Goal: Transaction & Acquisition: Purchase product/service

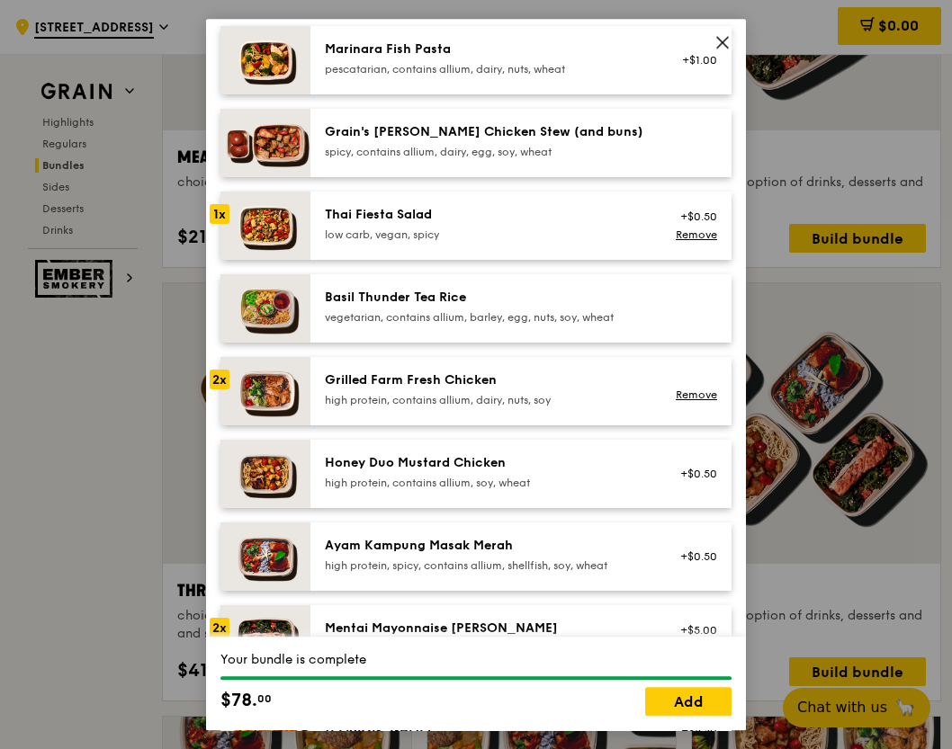
scroll to position [193, 0]
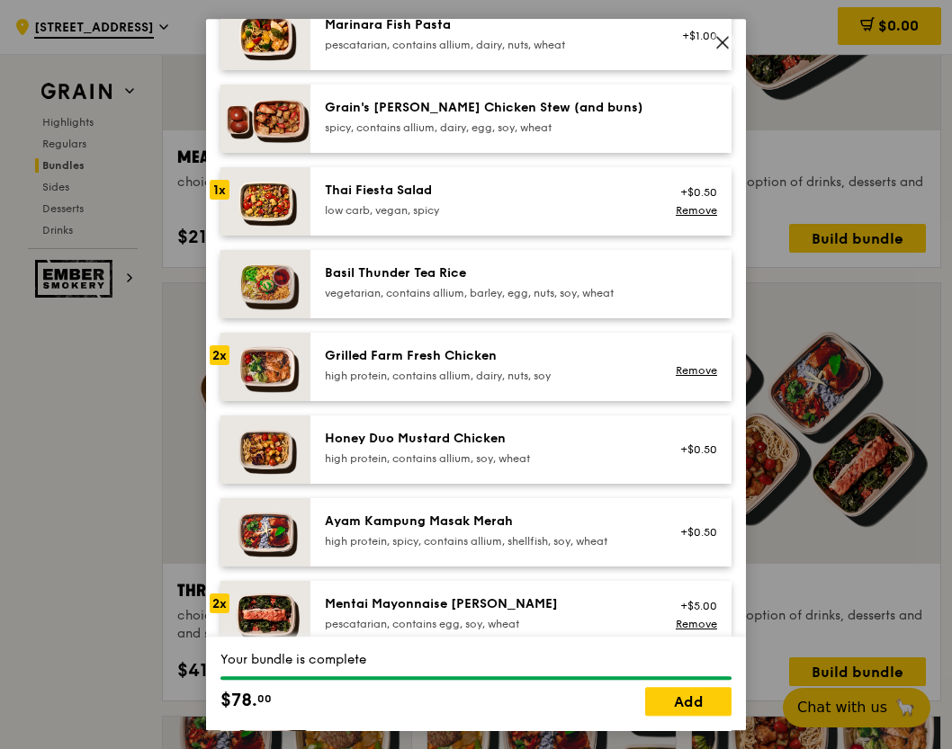
click at [724, 44] on icon at bounding box center [722, 42] width 11 height 11
click at [675, 704] on link "Add" at bounding box center [688, 701] width 86 height 29
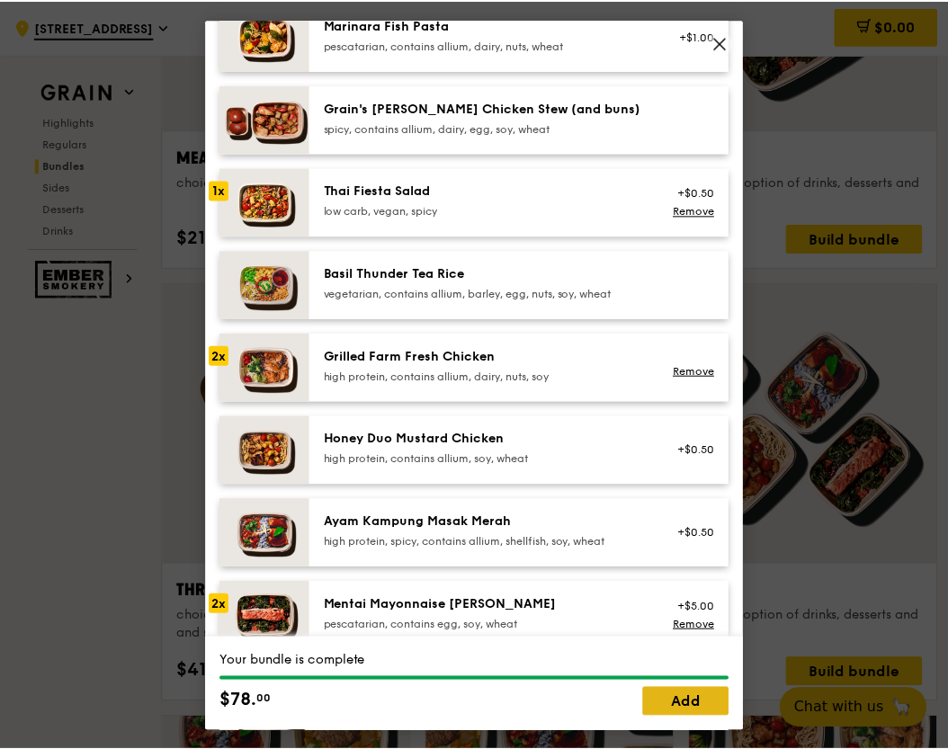
scroll to position [2891, 0]
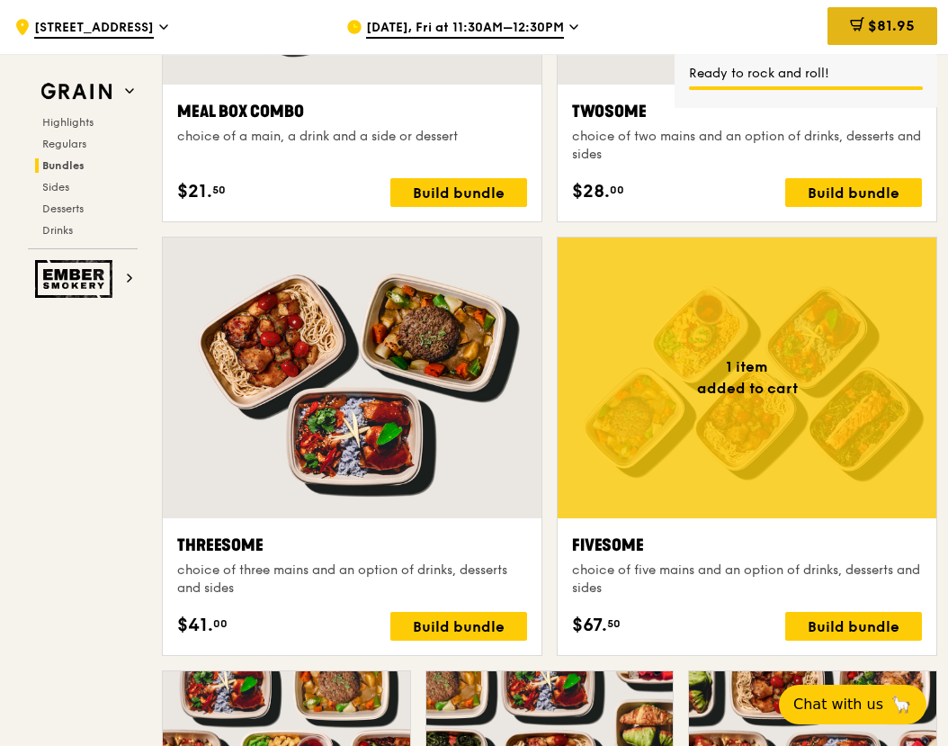
click at [910, 37] on div "$81.95" at bounding box center [883, 26] width 110 height 38
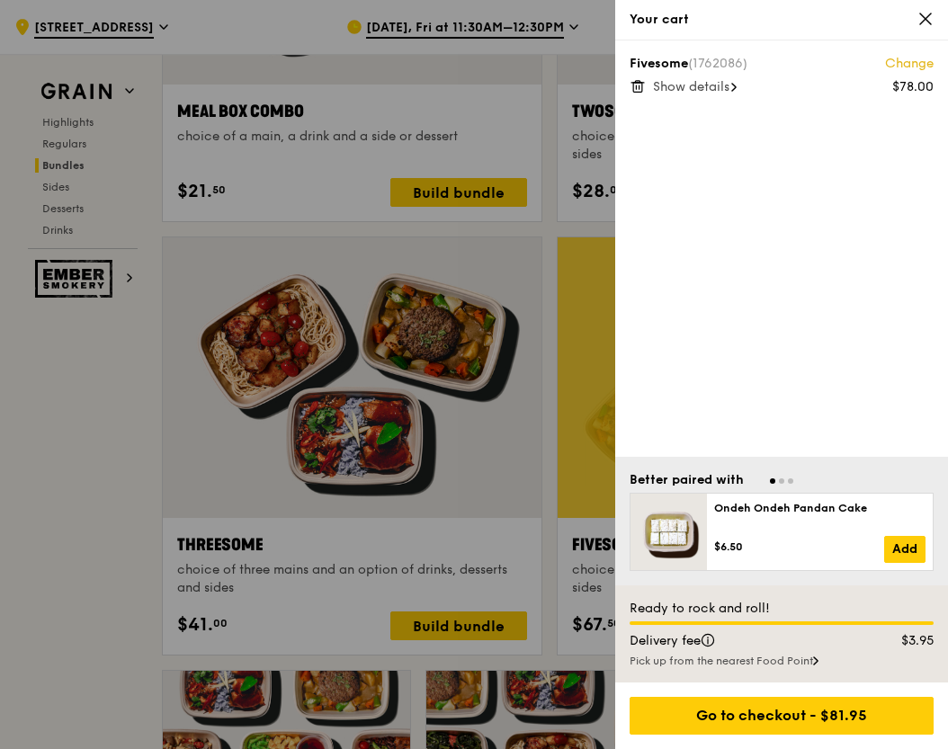
scroll to position [2889, 0]
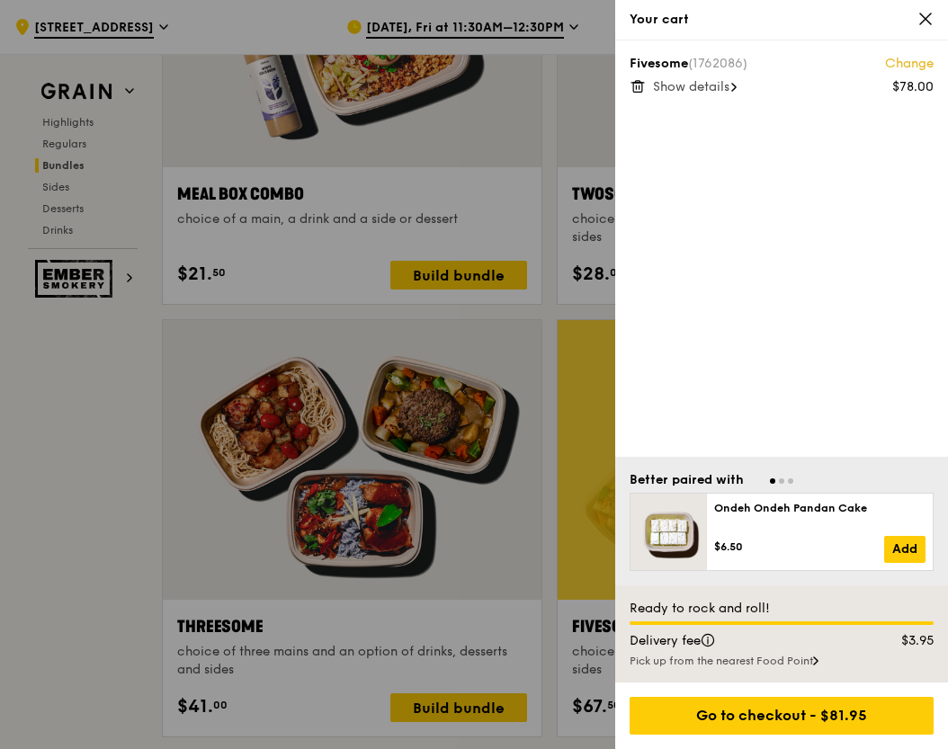
click at [685, 89] on span "Show details" at bounding box center [691, 86] width 76 height 15
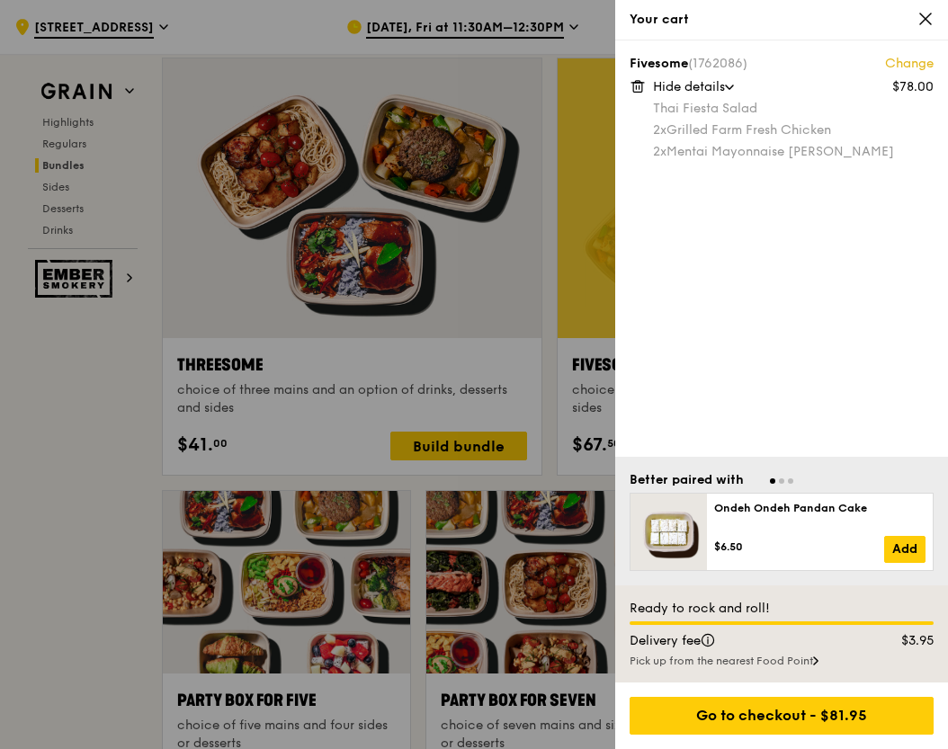
scroll to position [3069, 0]
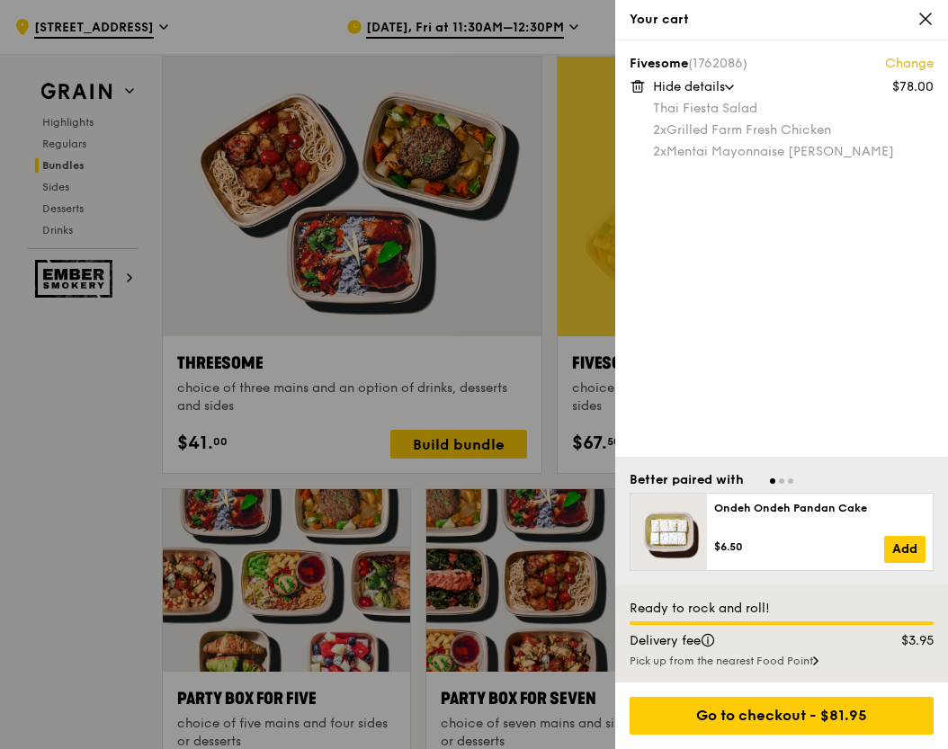
click at [77, 435] on div at bounding box center [474, 374] width 948 height 749
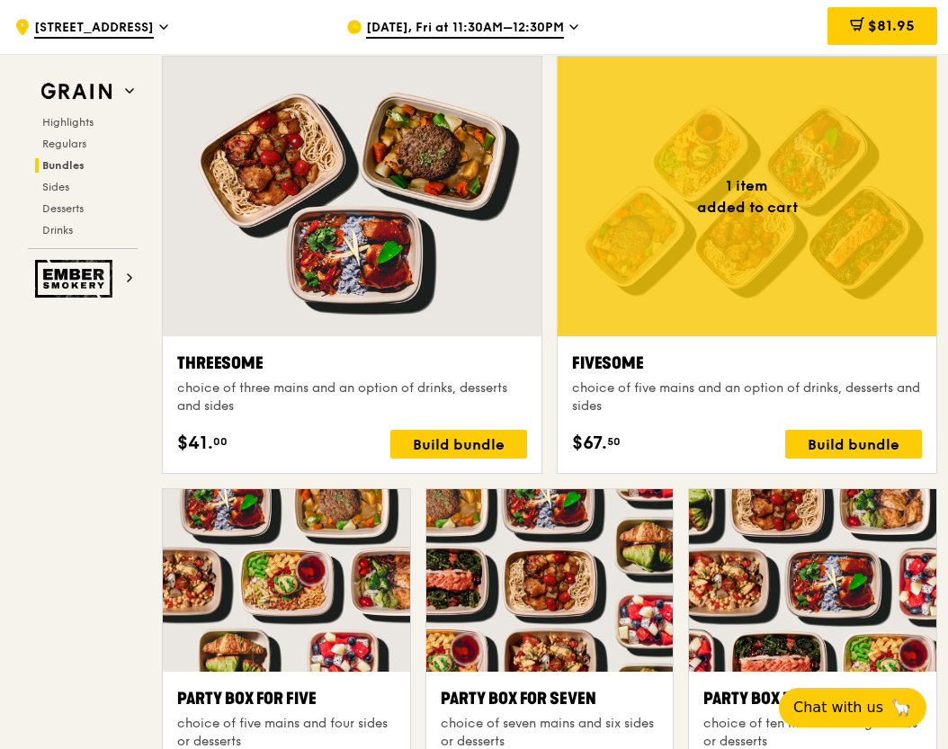
click at [712, 262] on div at bounding box center [747, 197] width 379 height 280
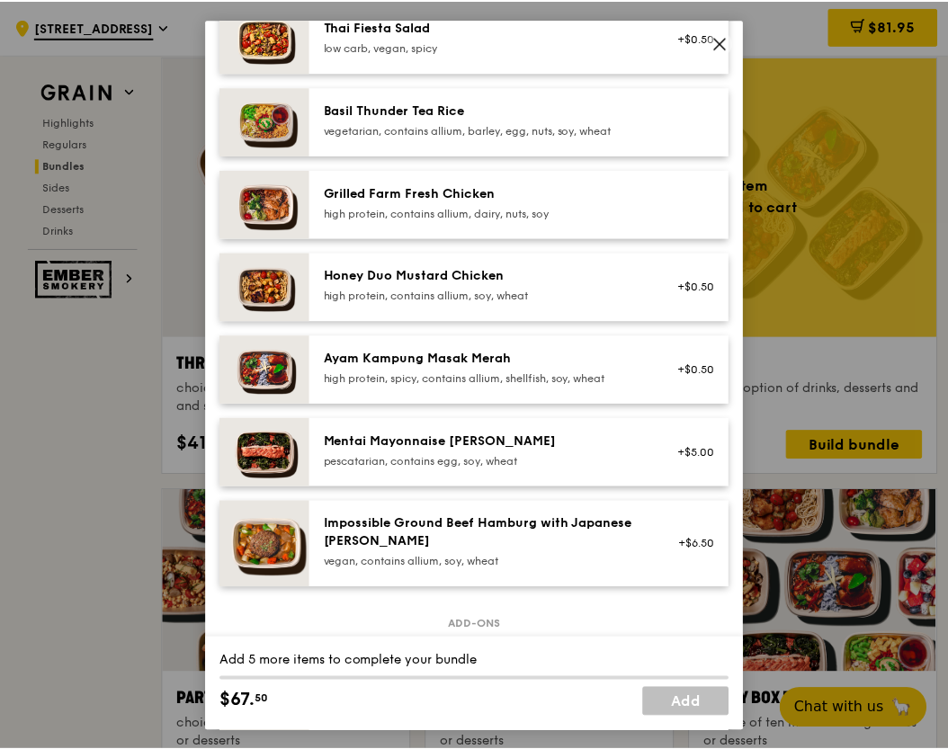
scroll to position [357, 0]
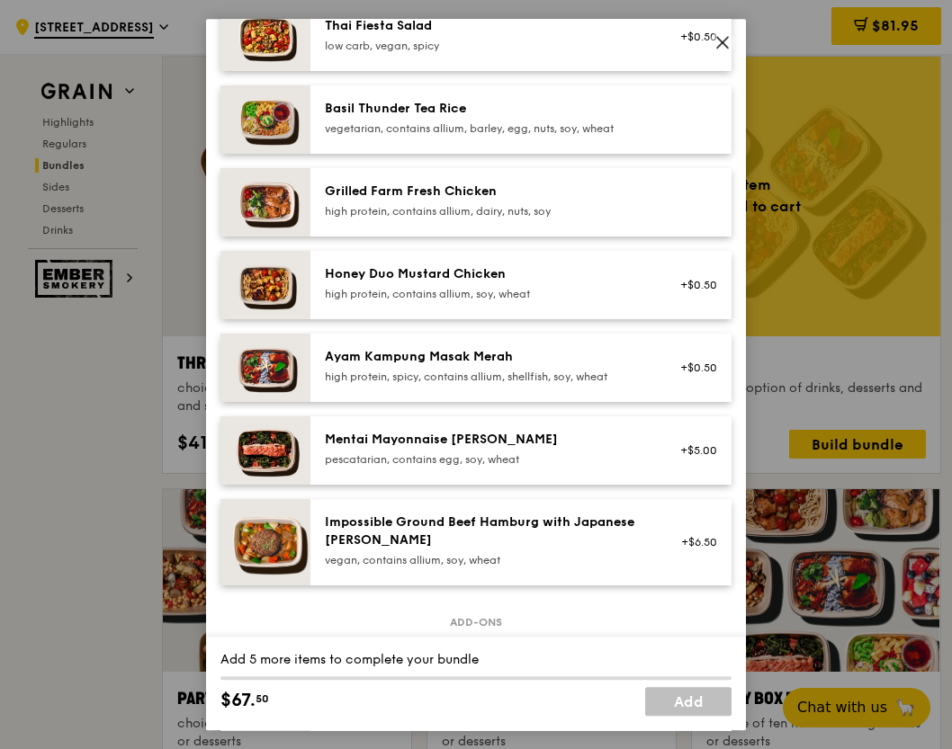
click at [731, 40] on span at bounding box center [722, 42] width 25 height 25
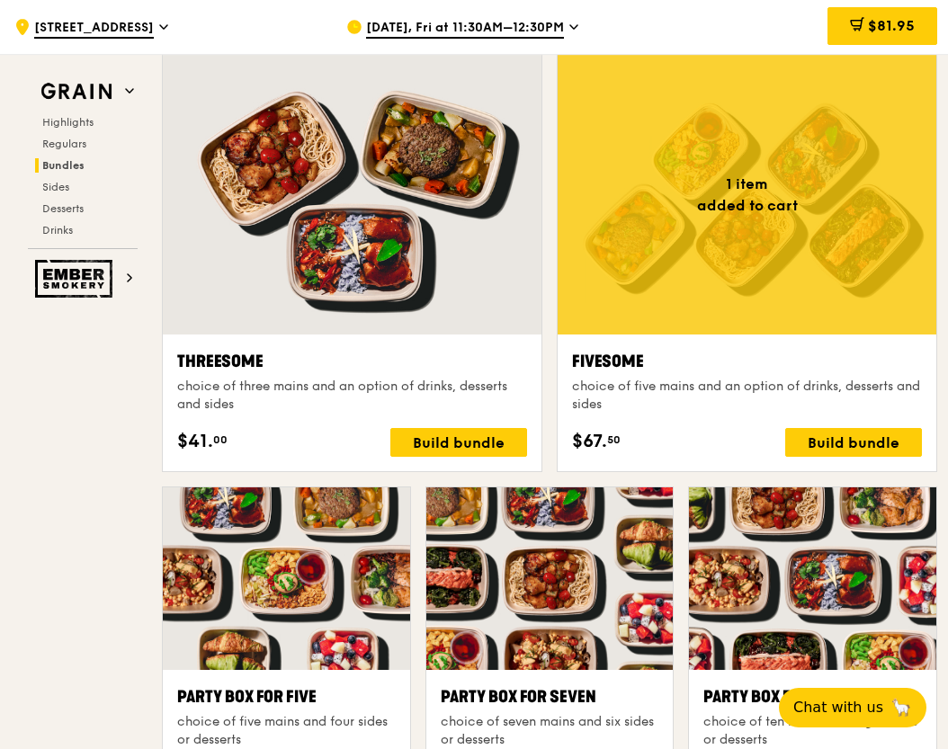
scroll to position [3071, 0]
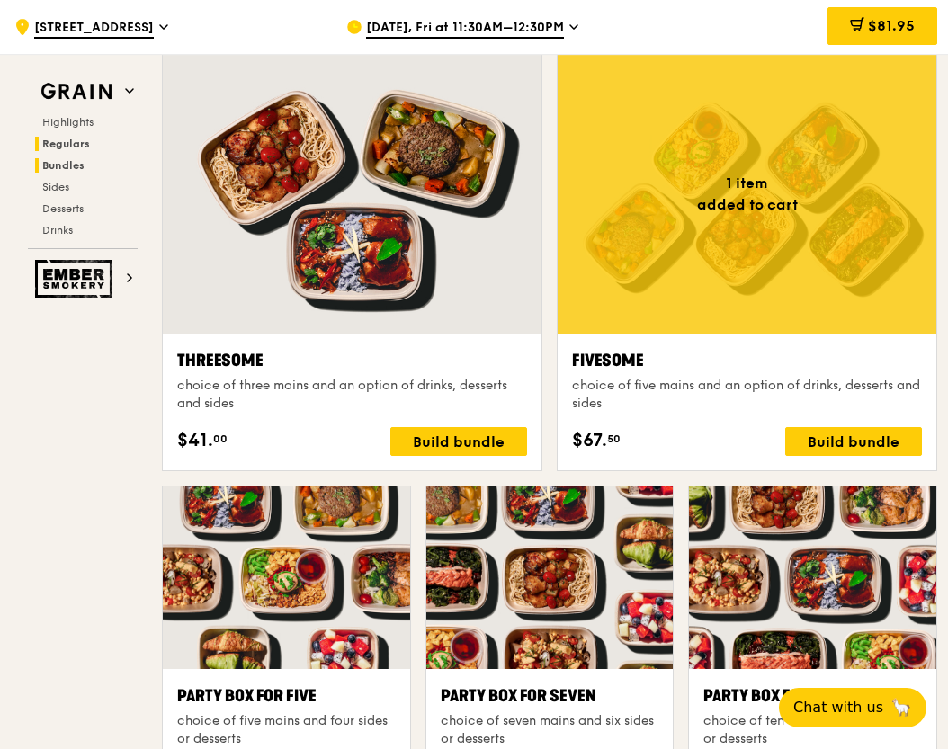
click at [82, 140] on span "Regulars" at bounding box center [66, 144] width 48 height 13
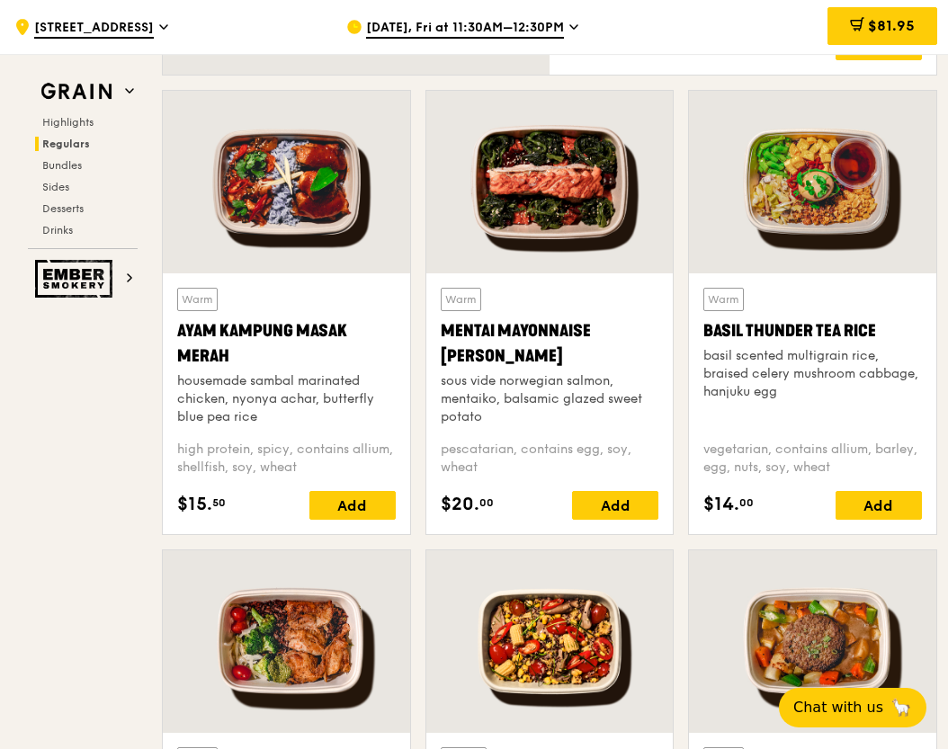
scroll to position [1510, 0]
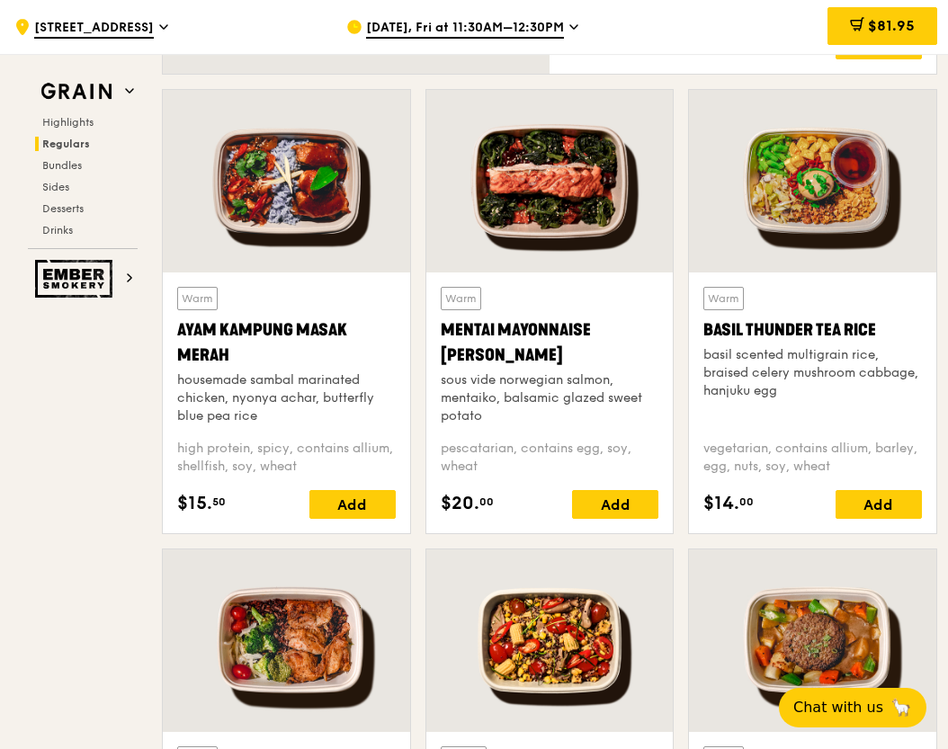
click at [592, 237] on div at bounding box center [549, 181] width 247 height 183
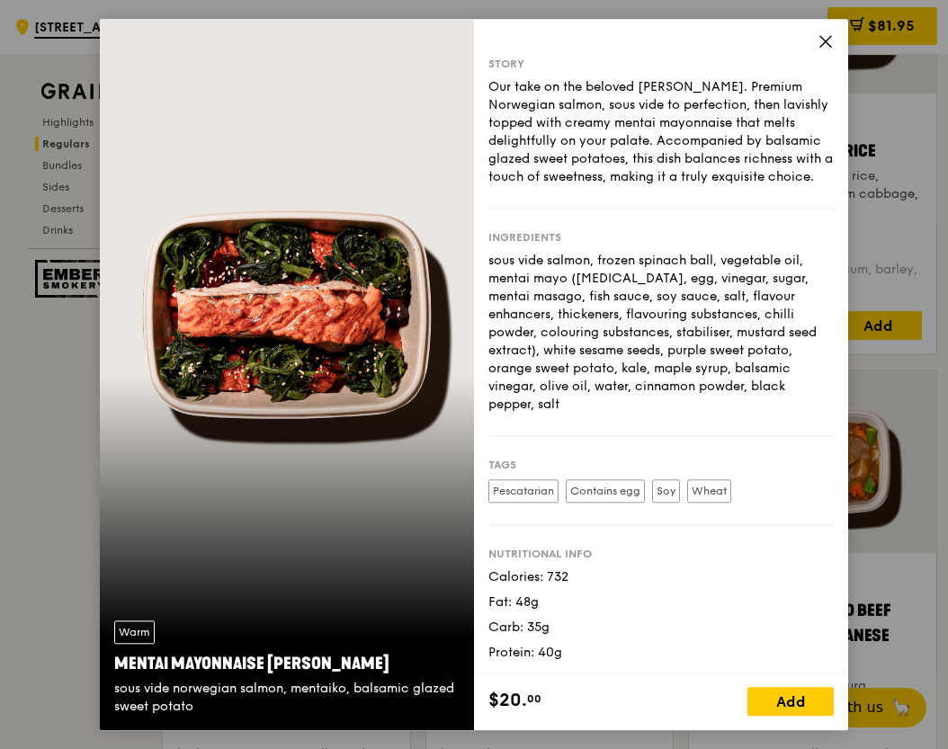
scroll to position [1690, 0]
click at [830, 46] on icon at bounding box center [825, 41] width 11 height 11
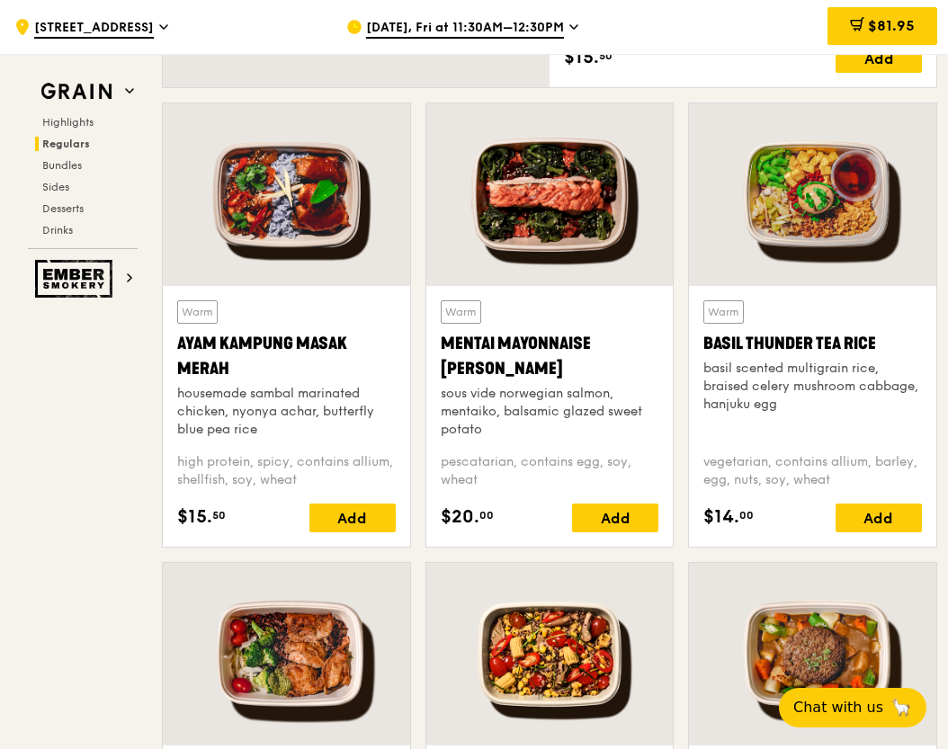
scroll to position [1421, 0]
